Goal: Task Accomplishment & Management: Manage account settings

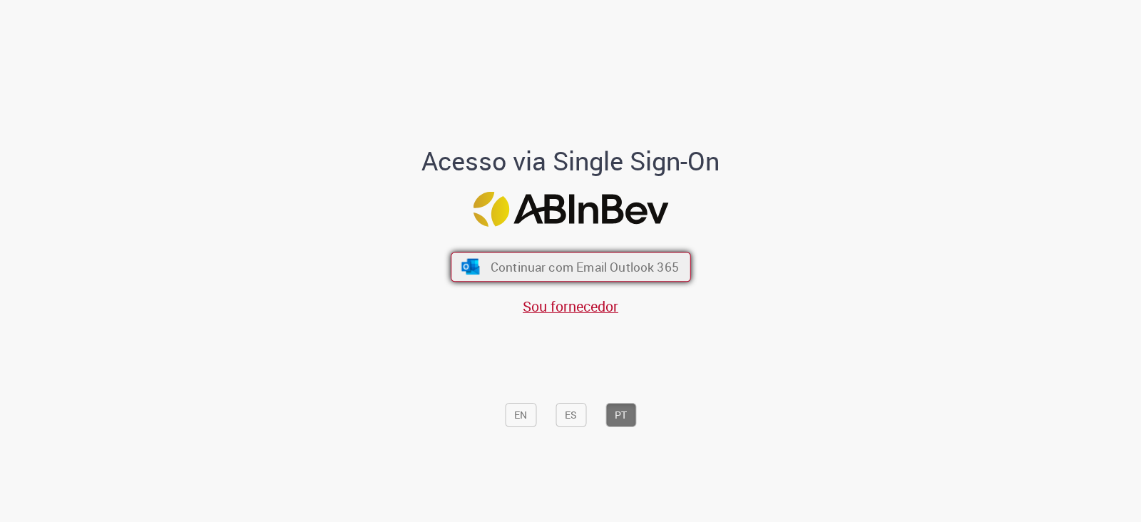
click at [588, 269] on span "Continuar com Email Outlook 365" at bounding box center [584, 267] width 188 height 16
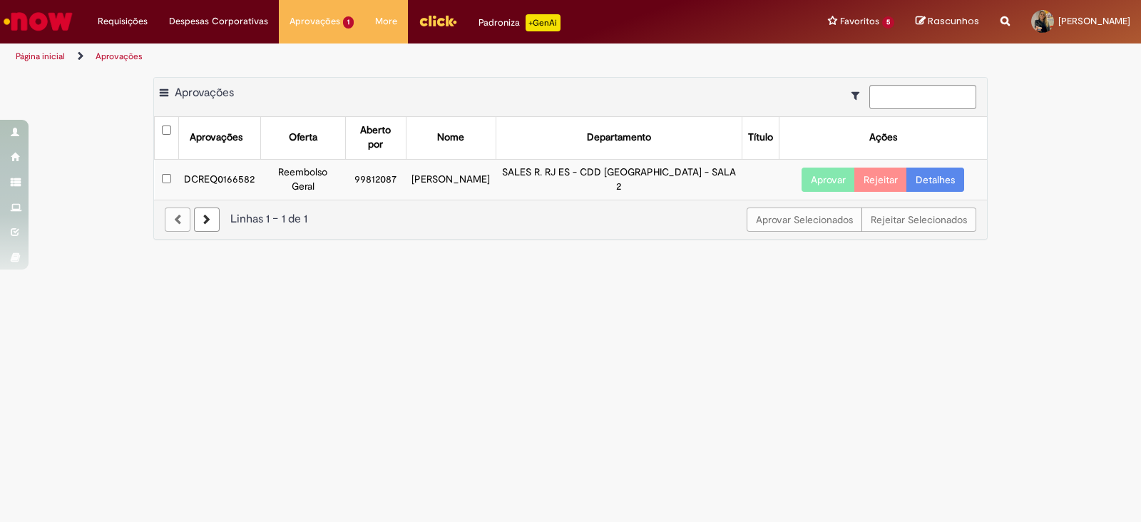
click at [227, 159] on td "DCREQ0166582" at bounding box center [219, 179] width 82 height 40
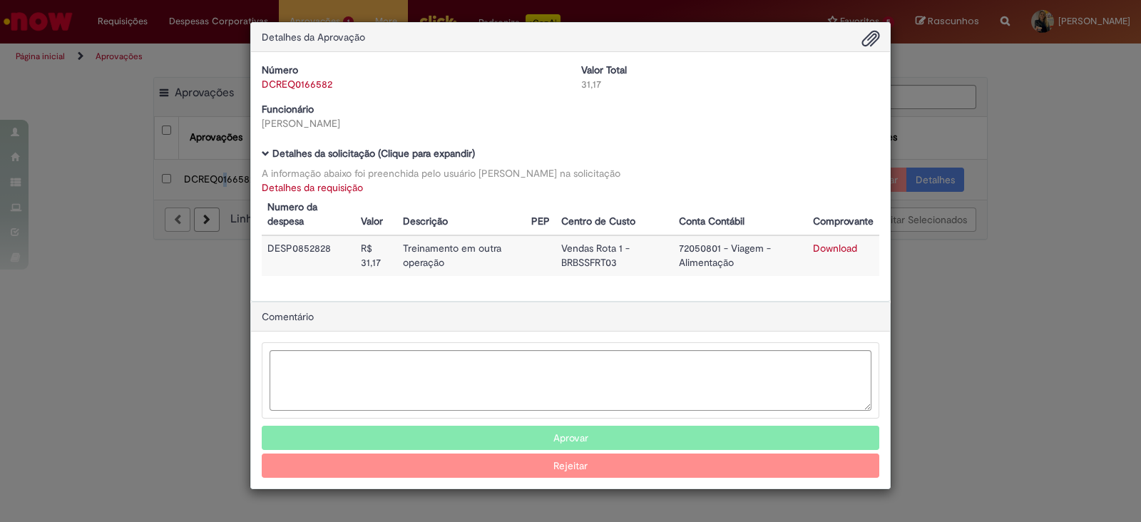
click at [586, 435] on button "Aprovar" at bounding box center [571, 438] width 618 height 24
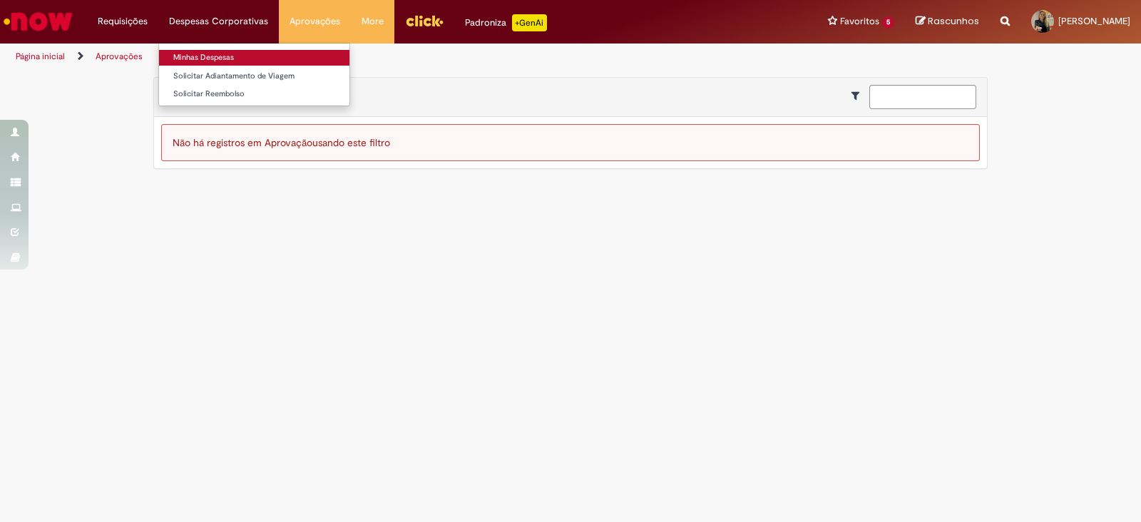
click at [217, 61] on link "Minhas Despesas" at bounding box center [254, 58] width 190 height 16
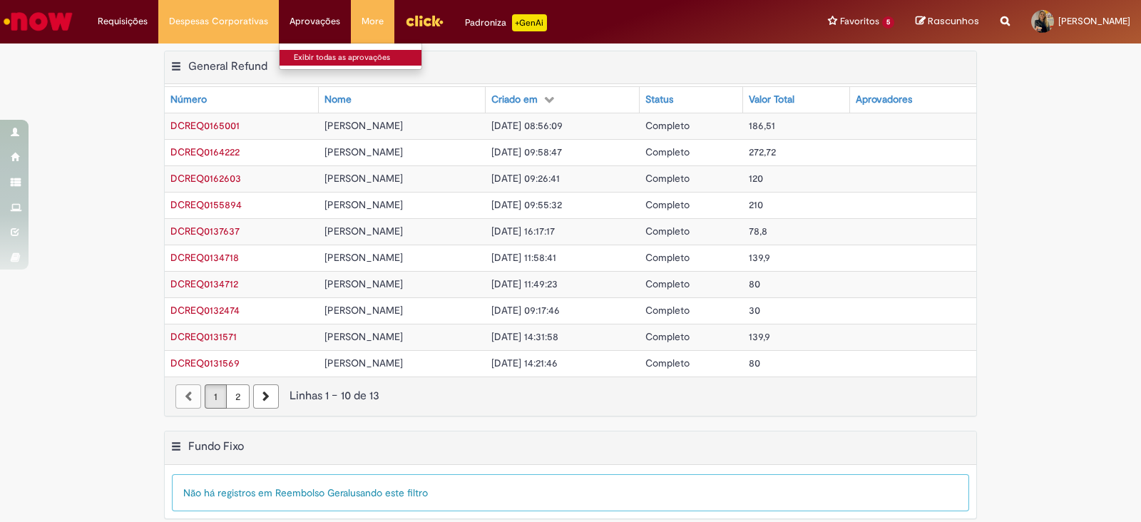
click at [328, 56] on link "Exibir todas as aprovações" at bounding box center [358, 58] width 157 height 16
